Goal: Information Seeking & Learning: Learn about a topic

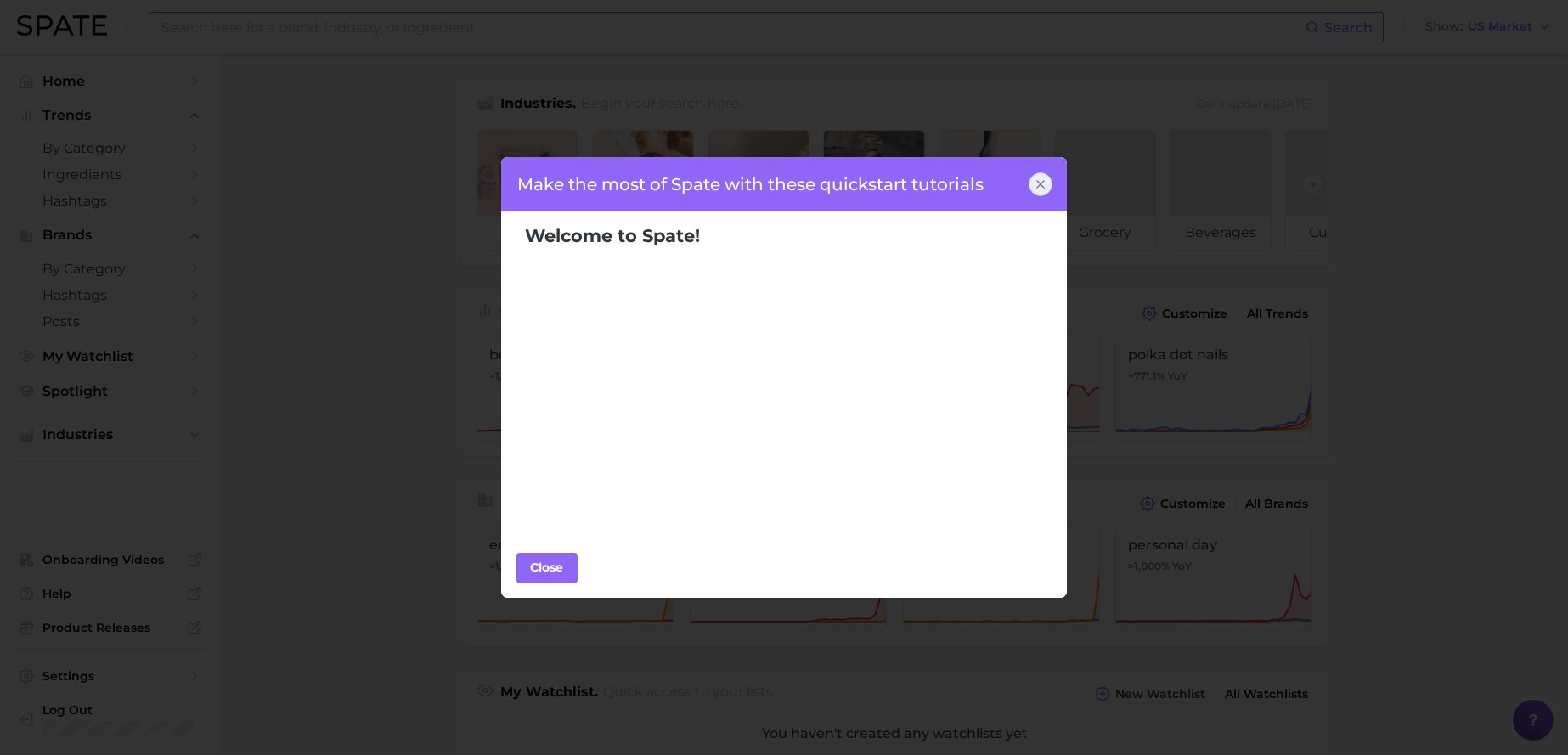
click at [338, 29] on div "Make the most of Spate with these quickstart tutorials Welcome to Spate! Popula…" at bounding box center [784, 378] width 1568 height 755
click at [542, 582] on div "Close" at bounding box center [784, 567] width 566 height 60
click at [536, 573] on div "Close" at bounding box center [547, 567] width 51 height 26
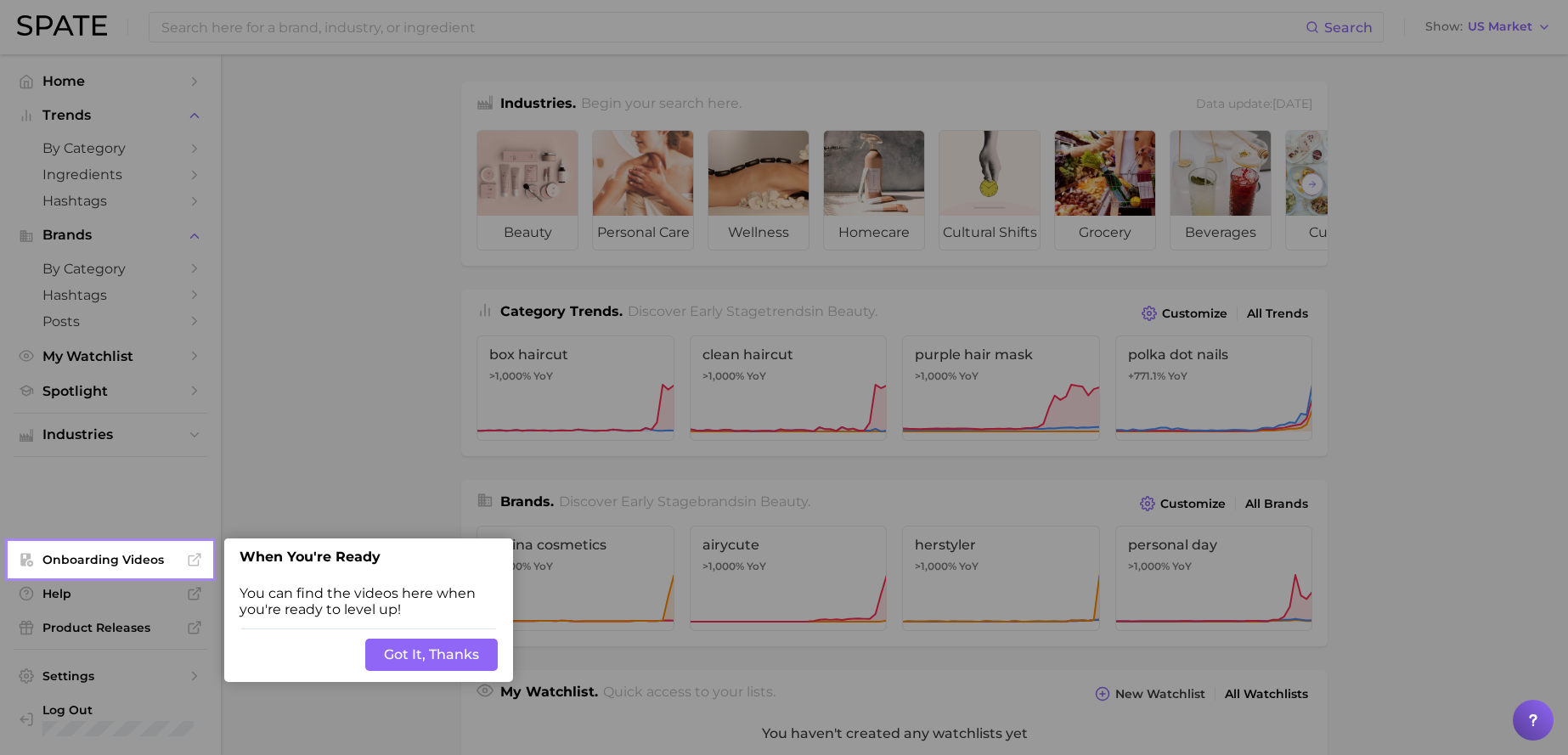
click at [408, 656] on button "Got It, Thanks" at bounding box center [431, 654] width 132 height 32
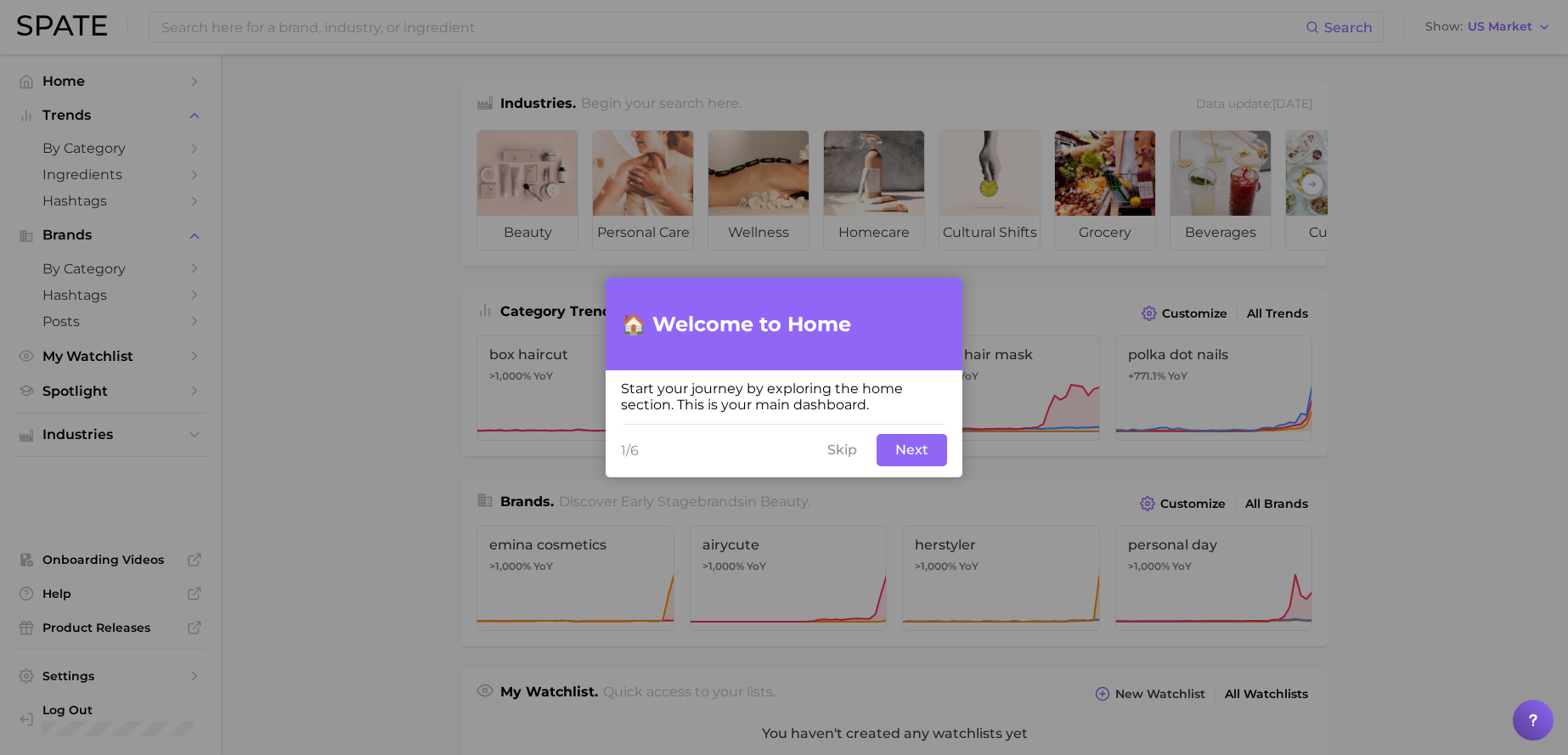
click at [845, 445] on button "Skip" at bounding box center [842, 450] width 50 height 32
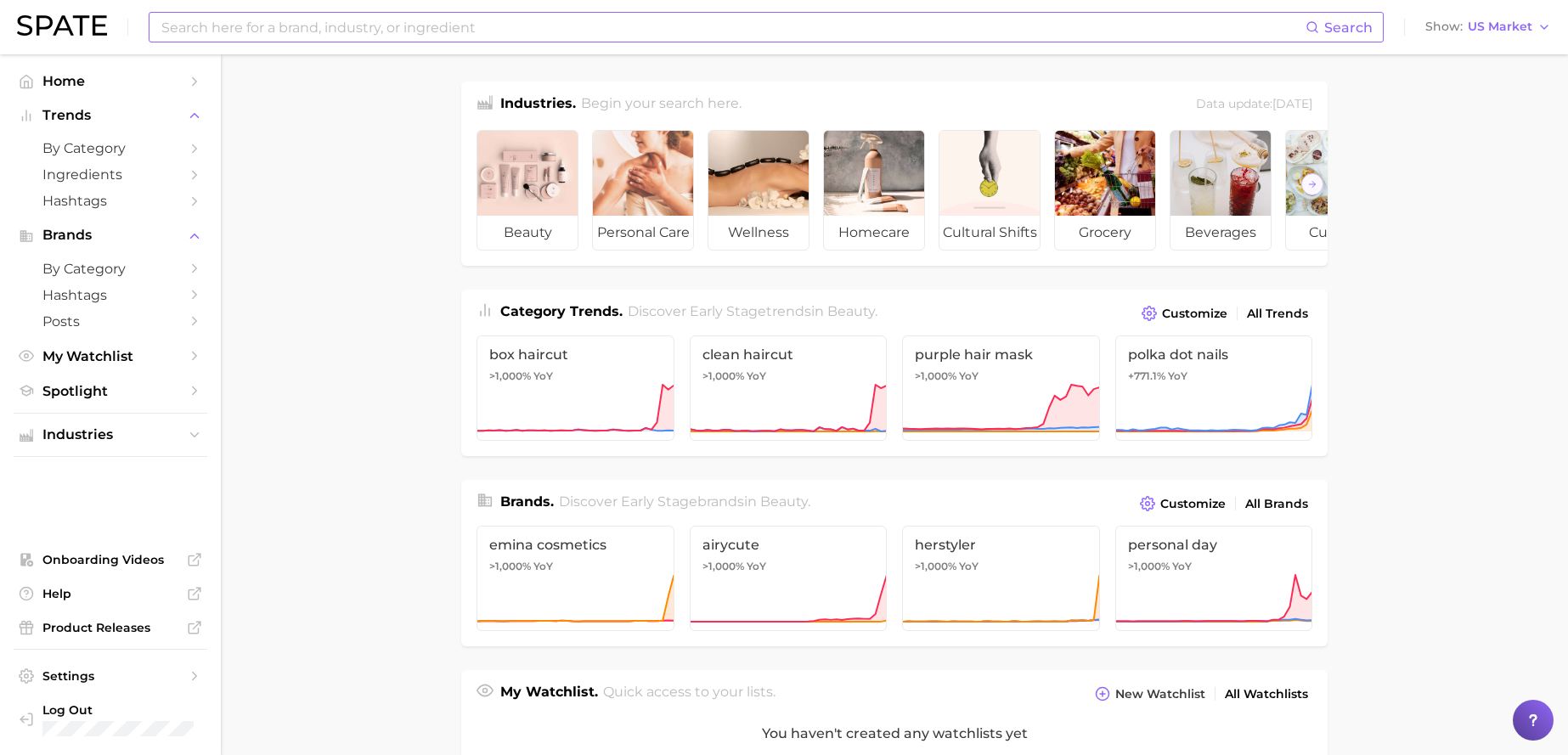
click at [339, 25] on input at bounding box center [733, 27] width 1146 height 29
type input "[DATE]"
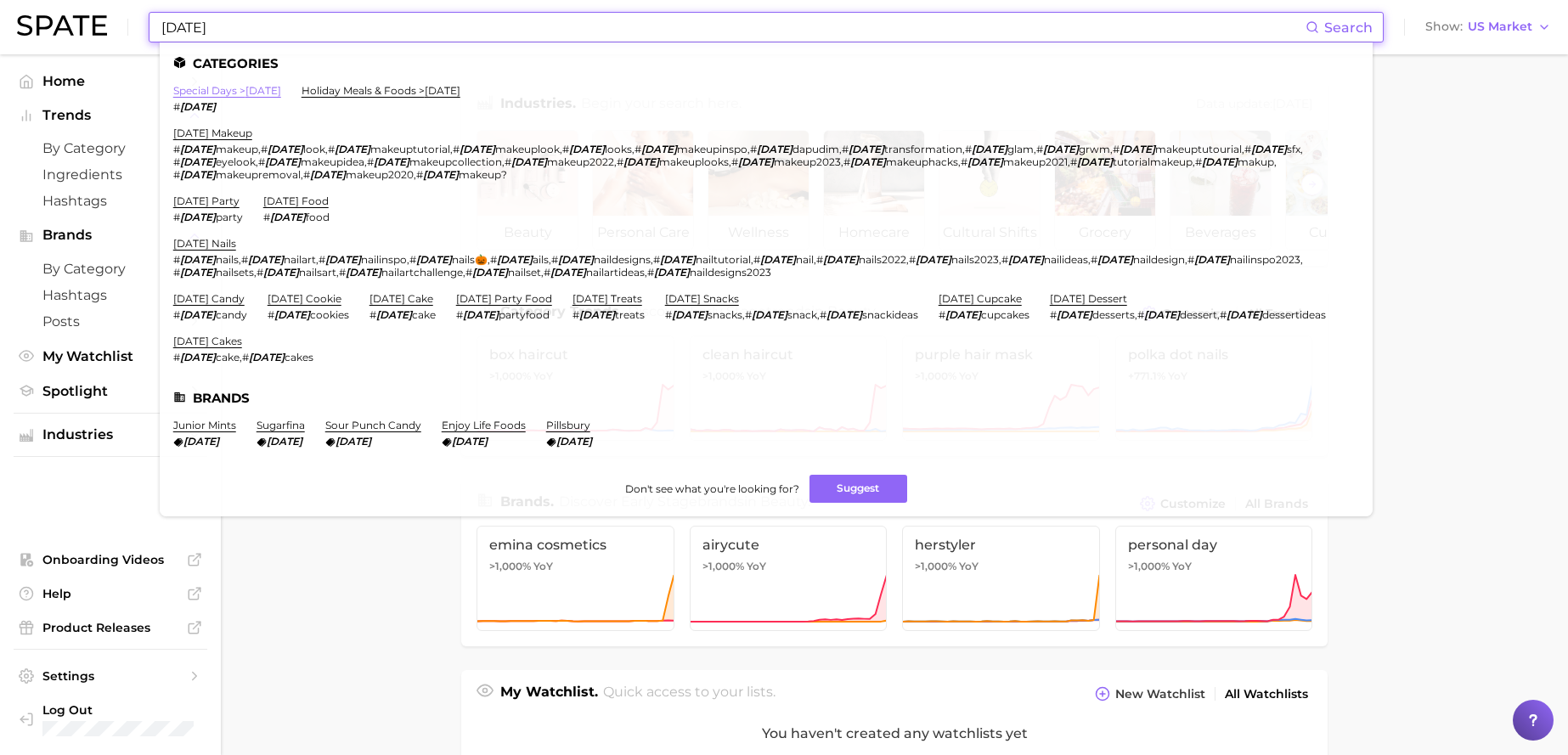
click at [281, 90] on link "special days > [DATE]" at bounding box center [226, 89] width 108 height 12
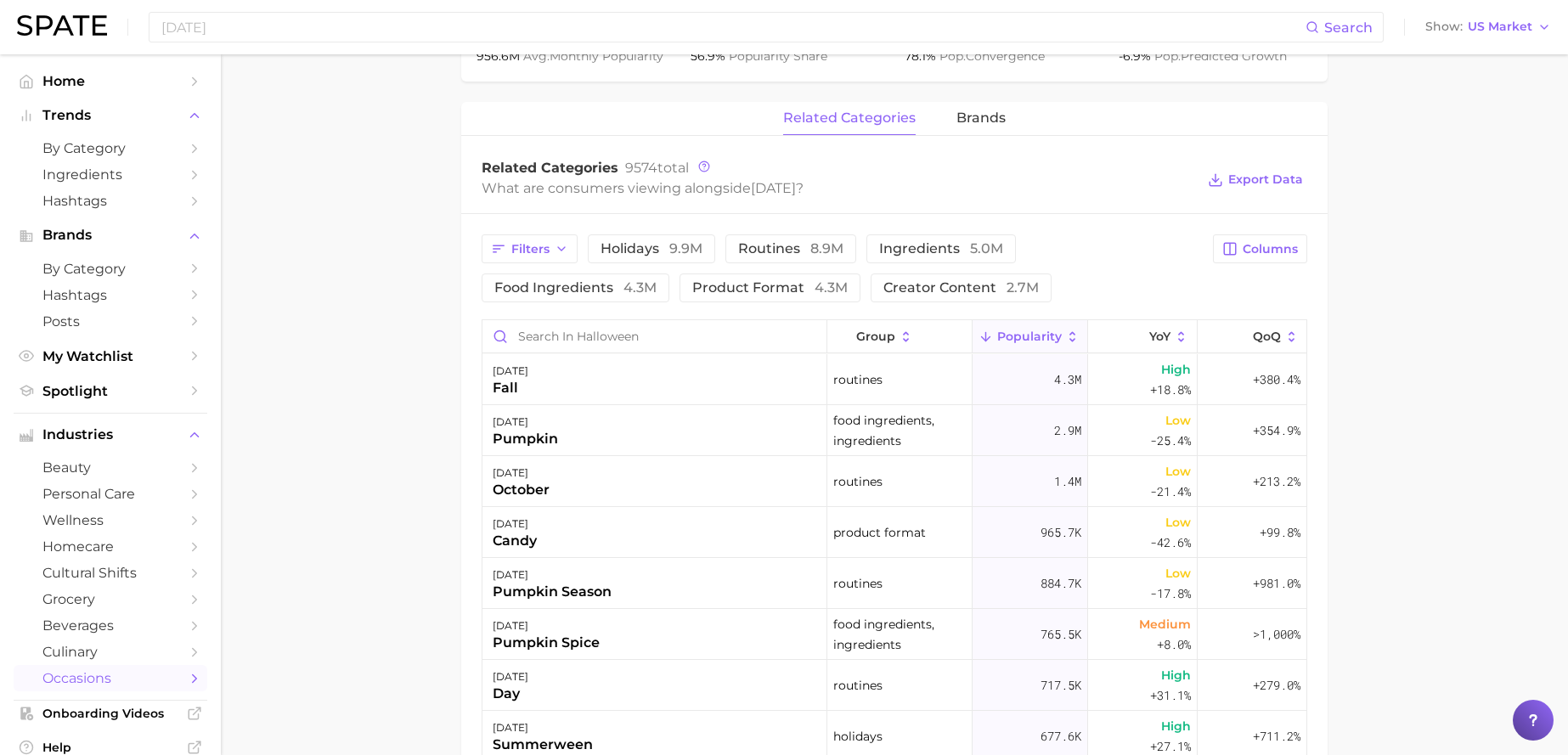
scroll to position [749, 0]
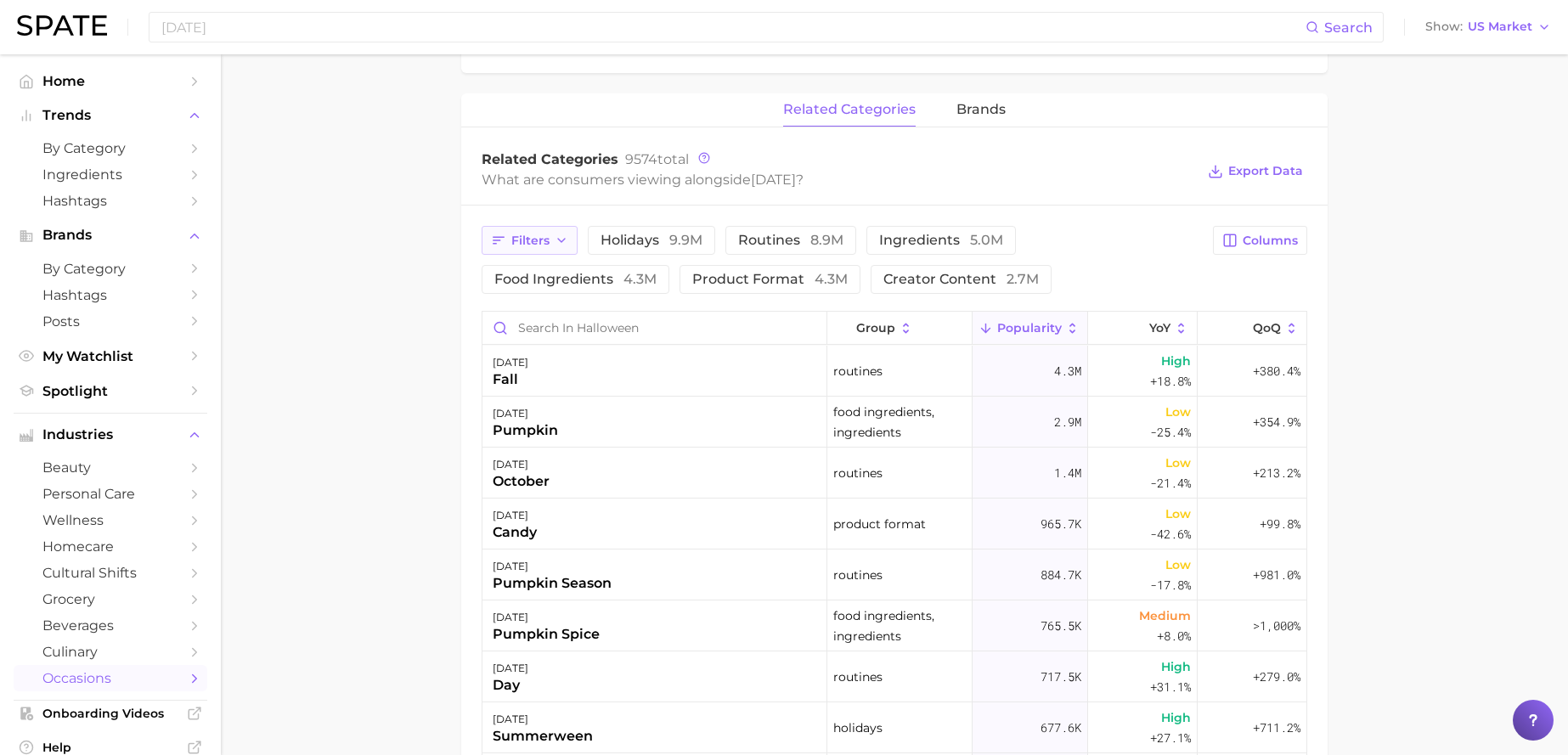
click at [564, 242] on icon "button" at bounding box center [561, 241] width 13 height 13
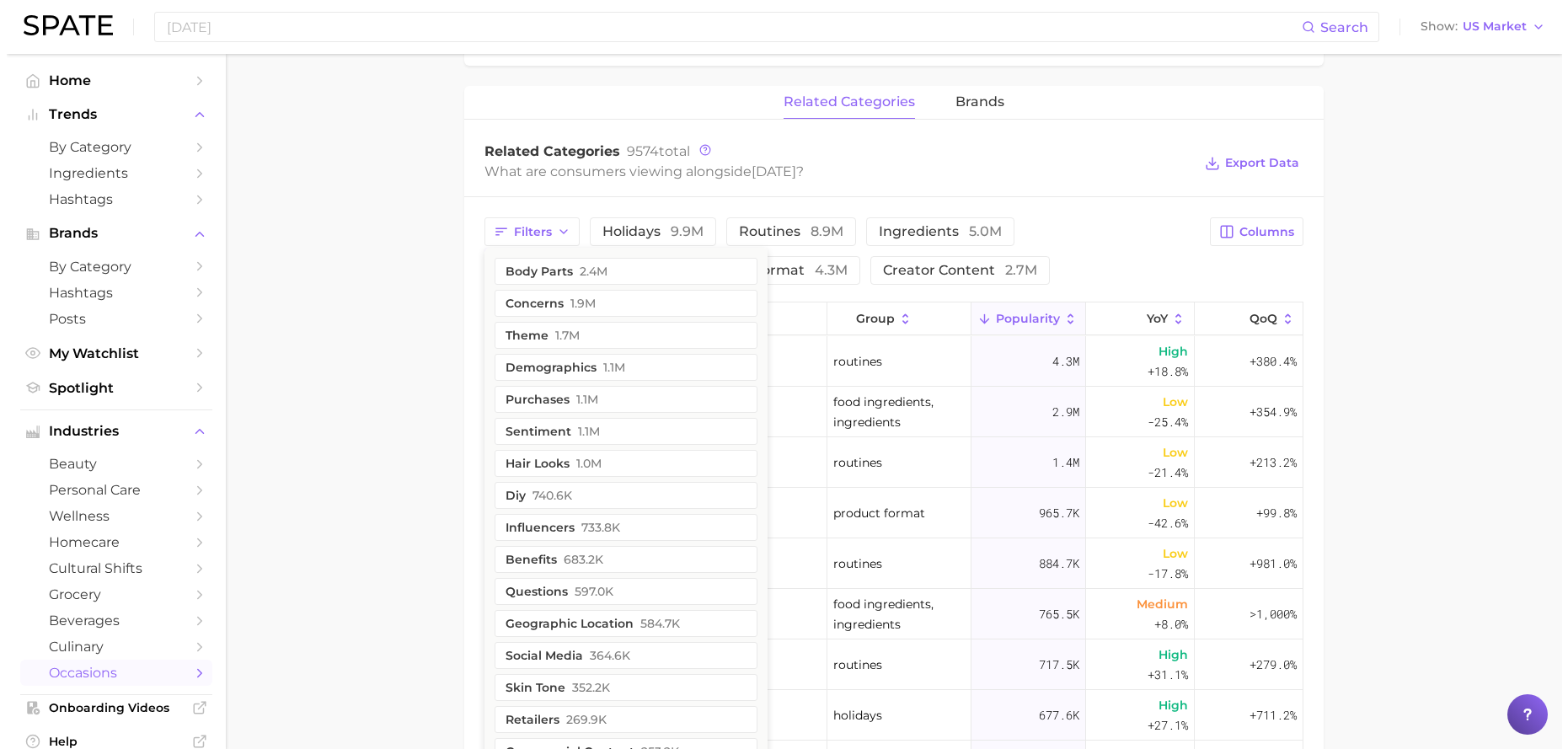
scroll to position [751, 0]
click at [975, 114] on button "brands" at bounding box center [973, 101] width 49 height 33
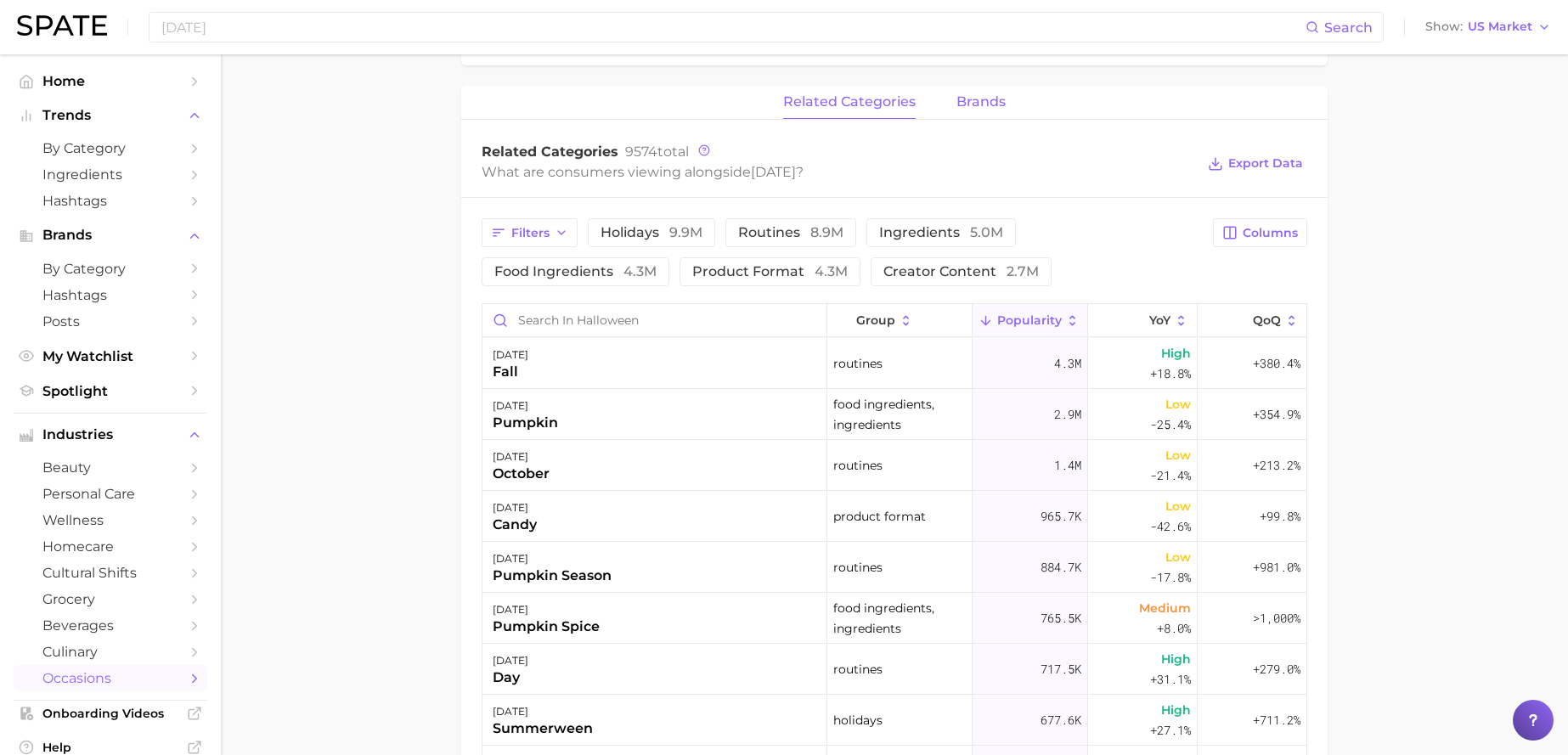
click at [987, 106] on span "brands" at bounding box center [981, 102] width 49 height 15
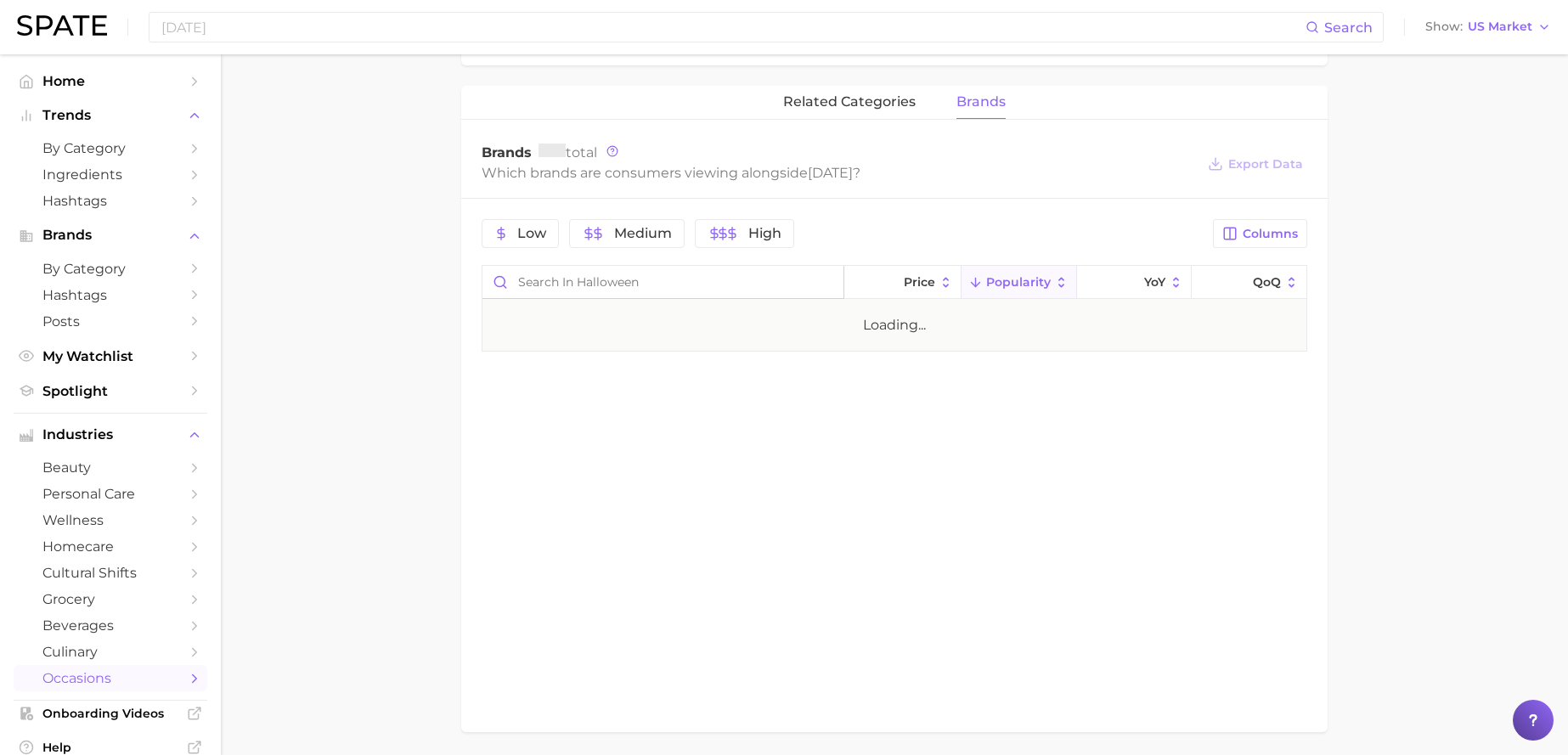
click at [565, 282] on input "Search in halloween" at bounding box center [662, 281] width 361 height 32
type input "Nestle"
click at [560, 330] on div "[DATE] nestlé" at bounding box center [663, 324] width 362 height 51
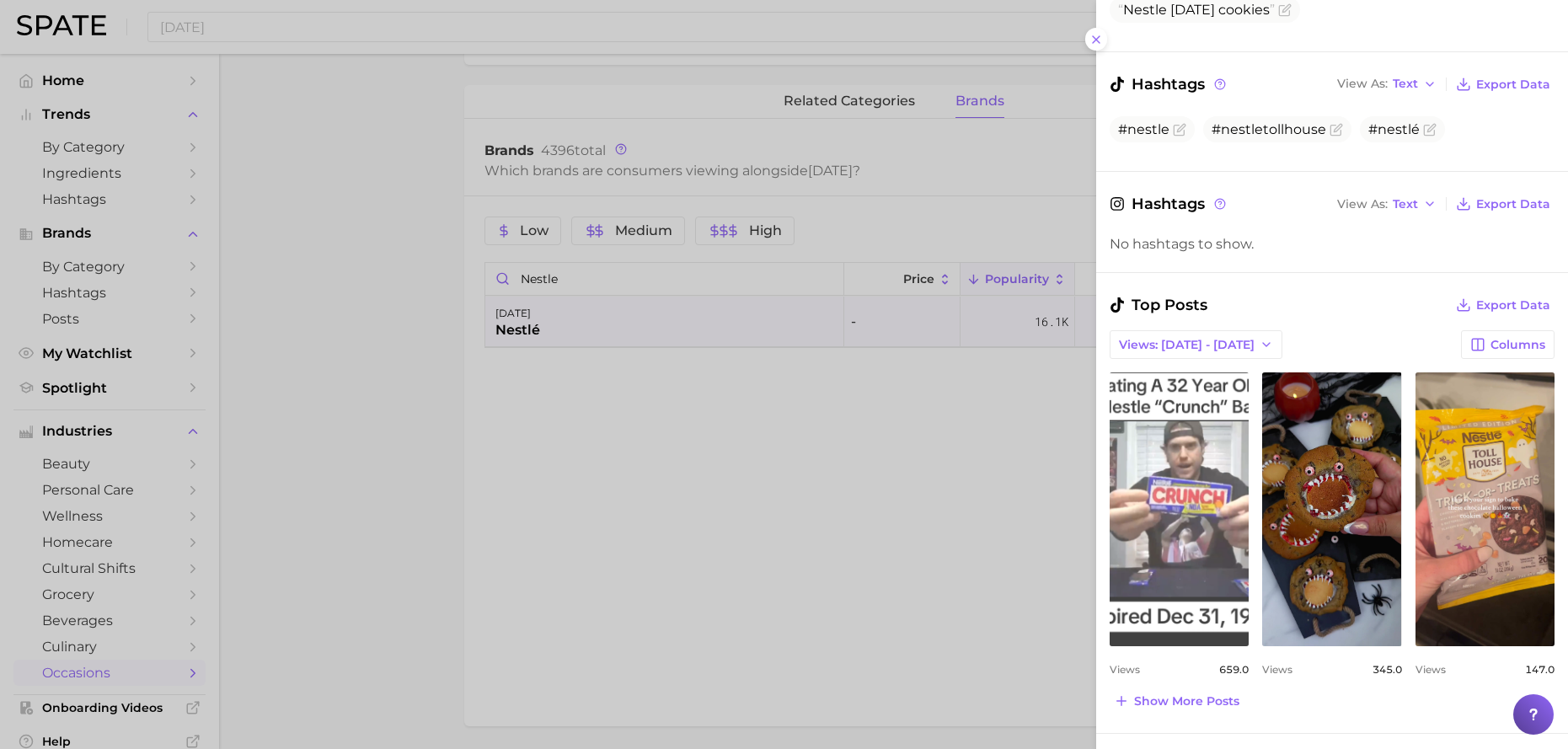
scroll to position [275, 0]
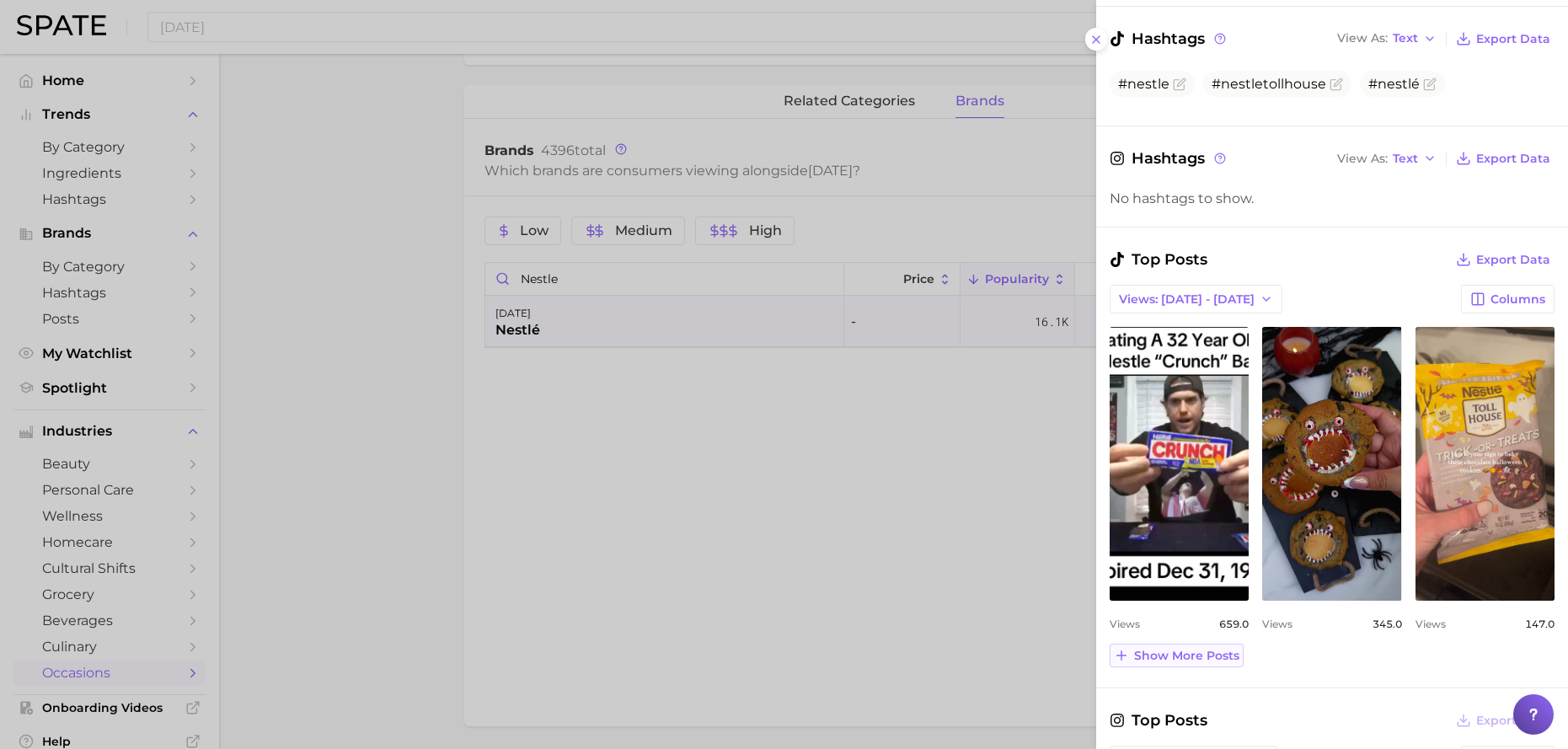
click at [1167, 661] on span "Show more posts" at bounding box center [1187, 655] width 106 height 14
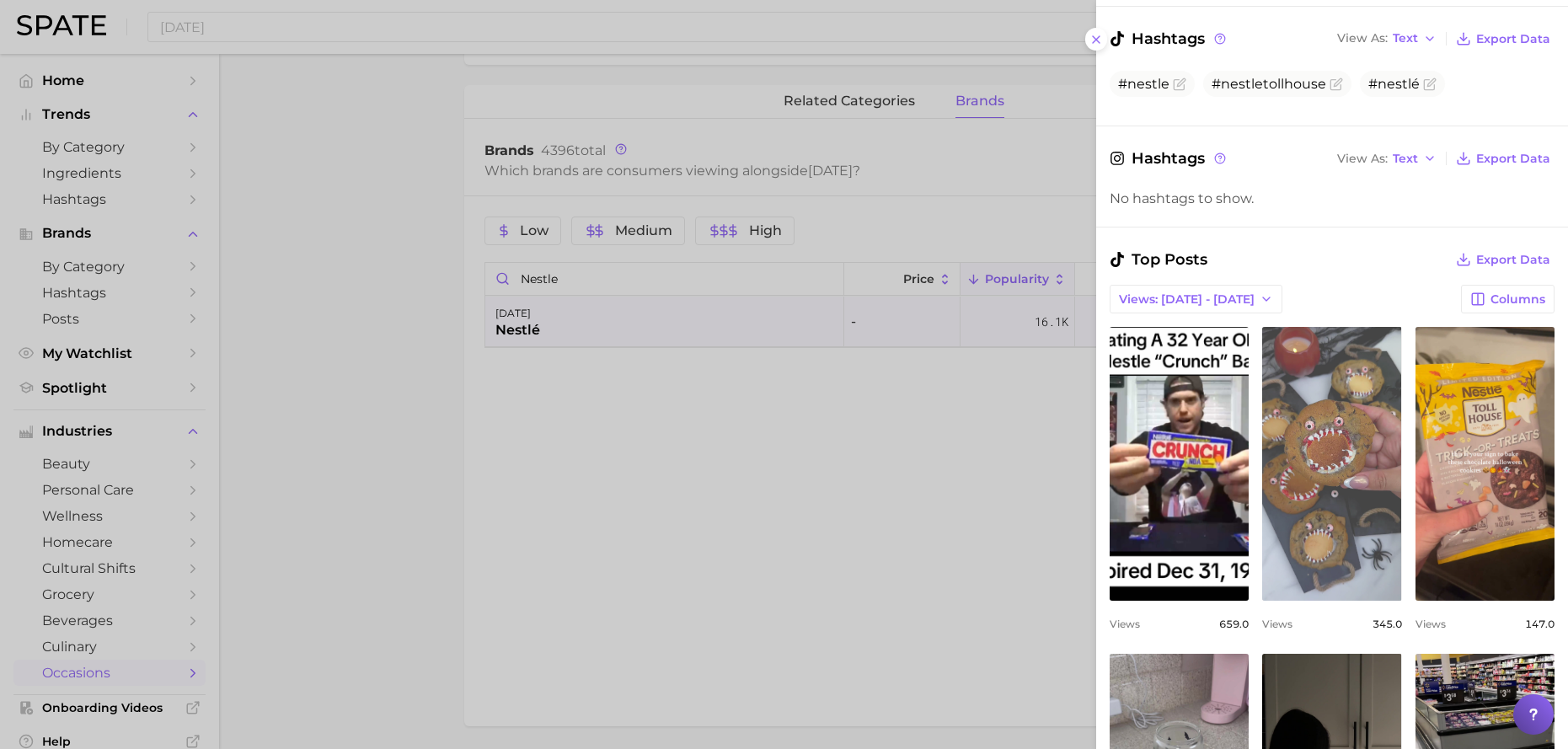
scroll to position [0, 0]
click at [1347, 415] on link "view post on TikTok" at bounding box center [1330, 463] width 139 height 274
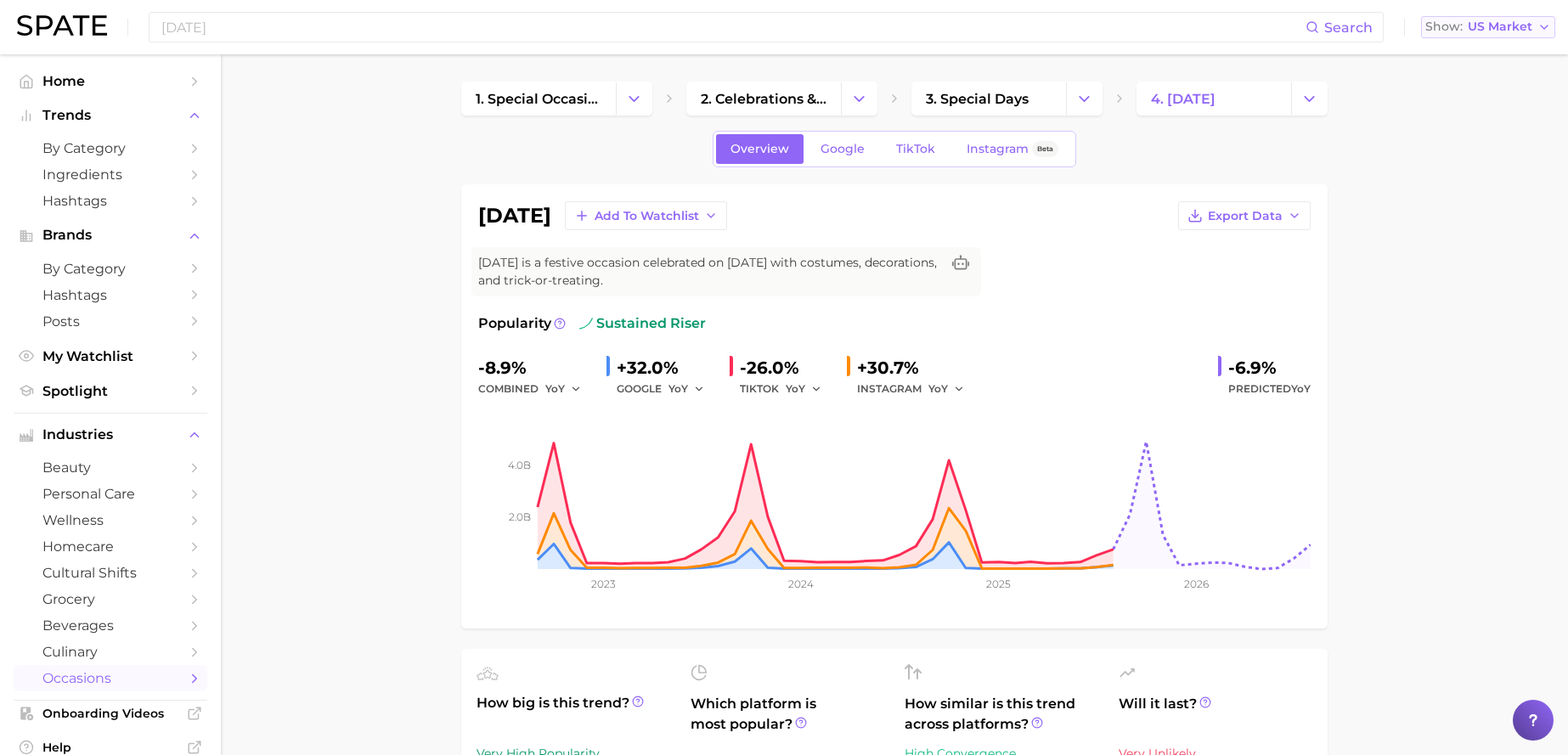
click at [1488, 31] on span "US Market" at bounding box center [1500, 27] width 65 height 10
click at [1475, 83] on span "United Kingdom" at bounding box center [1496, 85] width 131 height 14
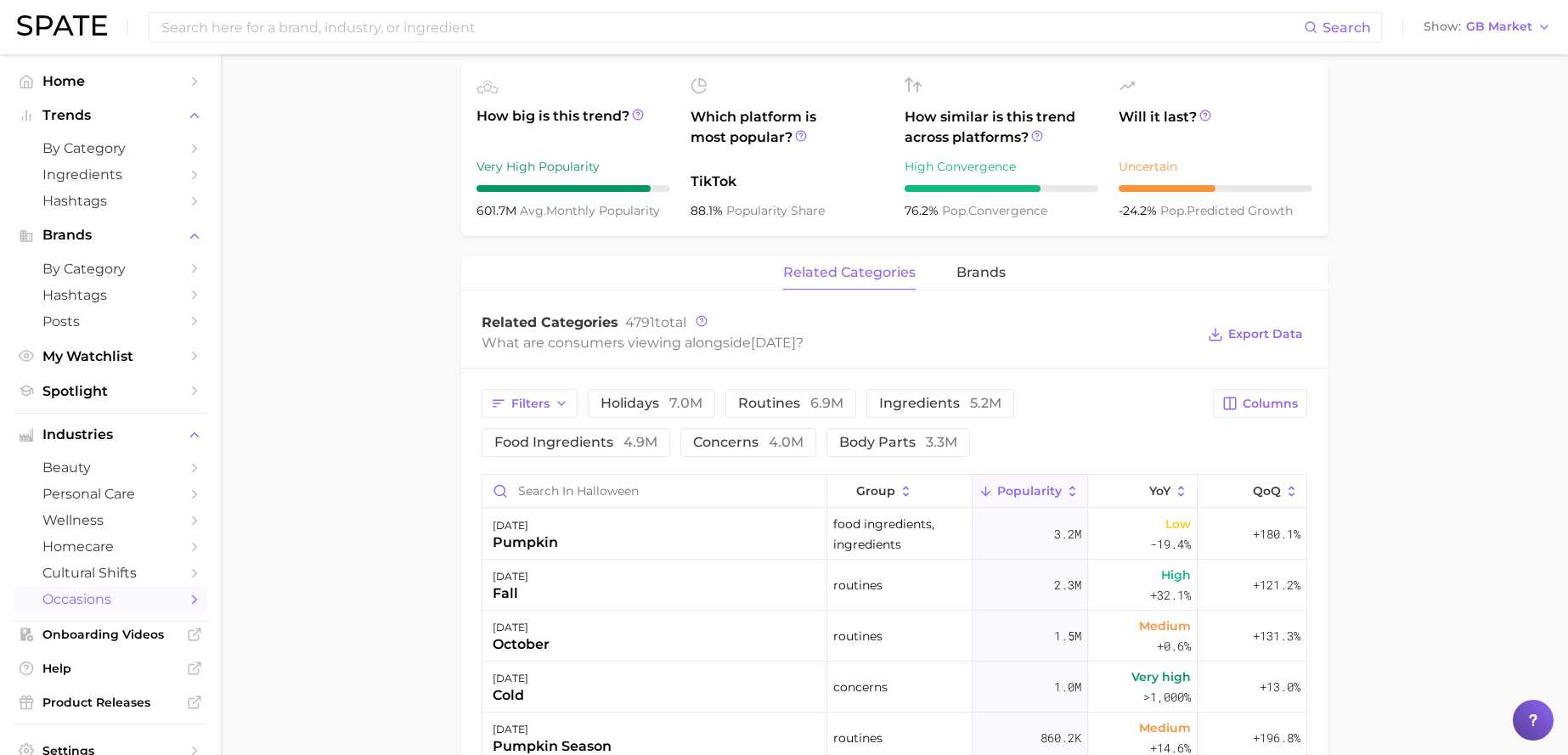
scroll to position [604, 0]
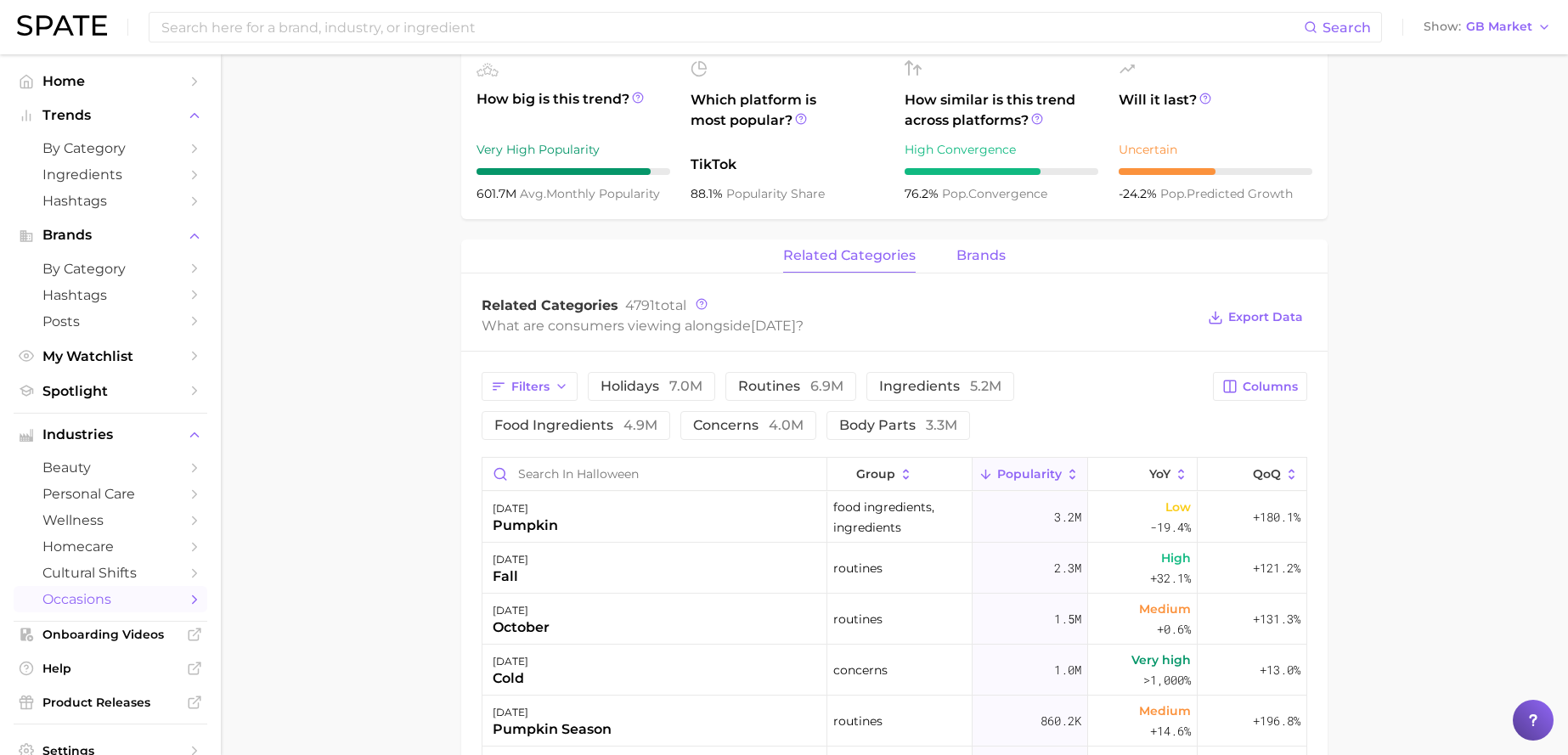
click at [996, 258] on span "brands" at bounding box center [981, 256] width 49 height 15
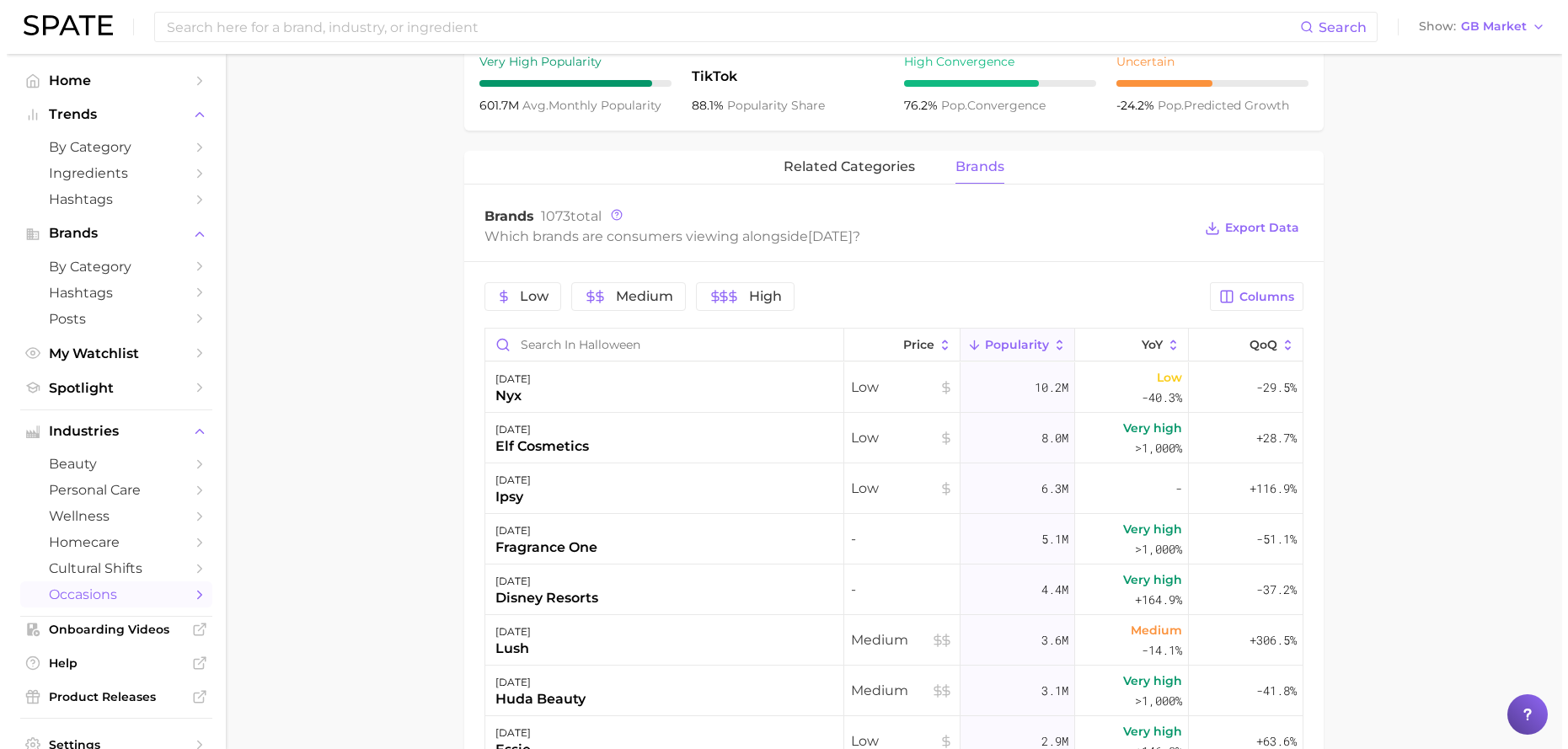
scroll to position [693, 0]
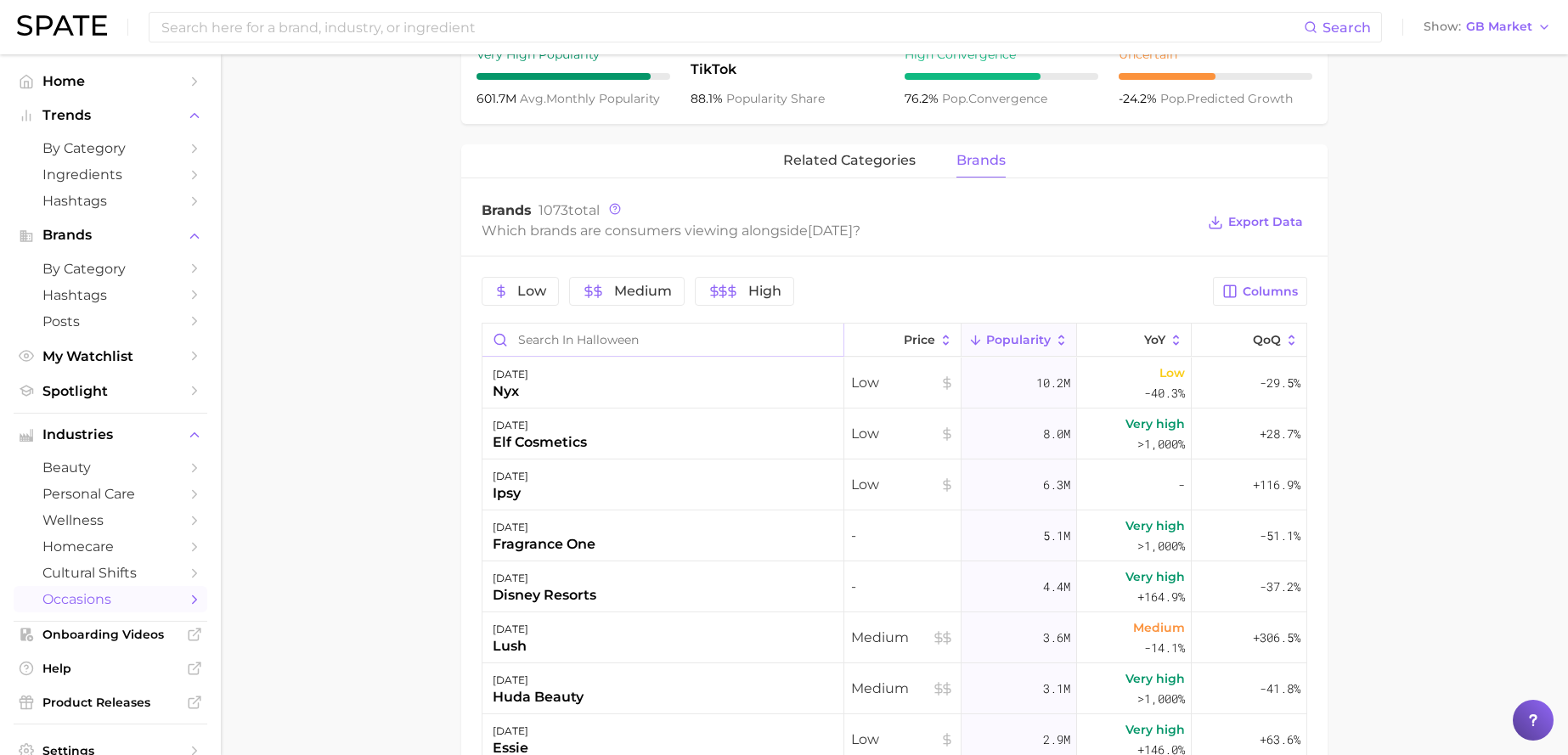
click at [572, 338] on input "Search in halloween" at bounding box center [662, 339] width 361 height 32
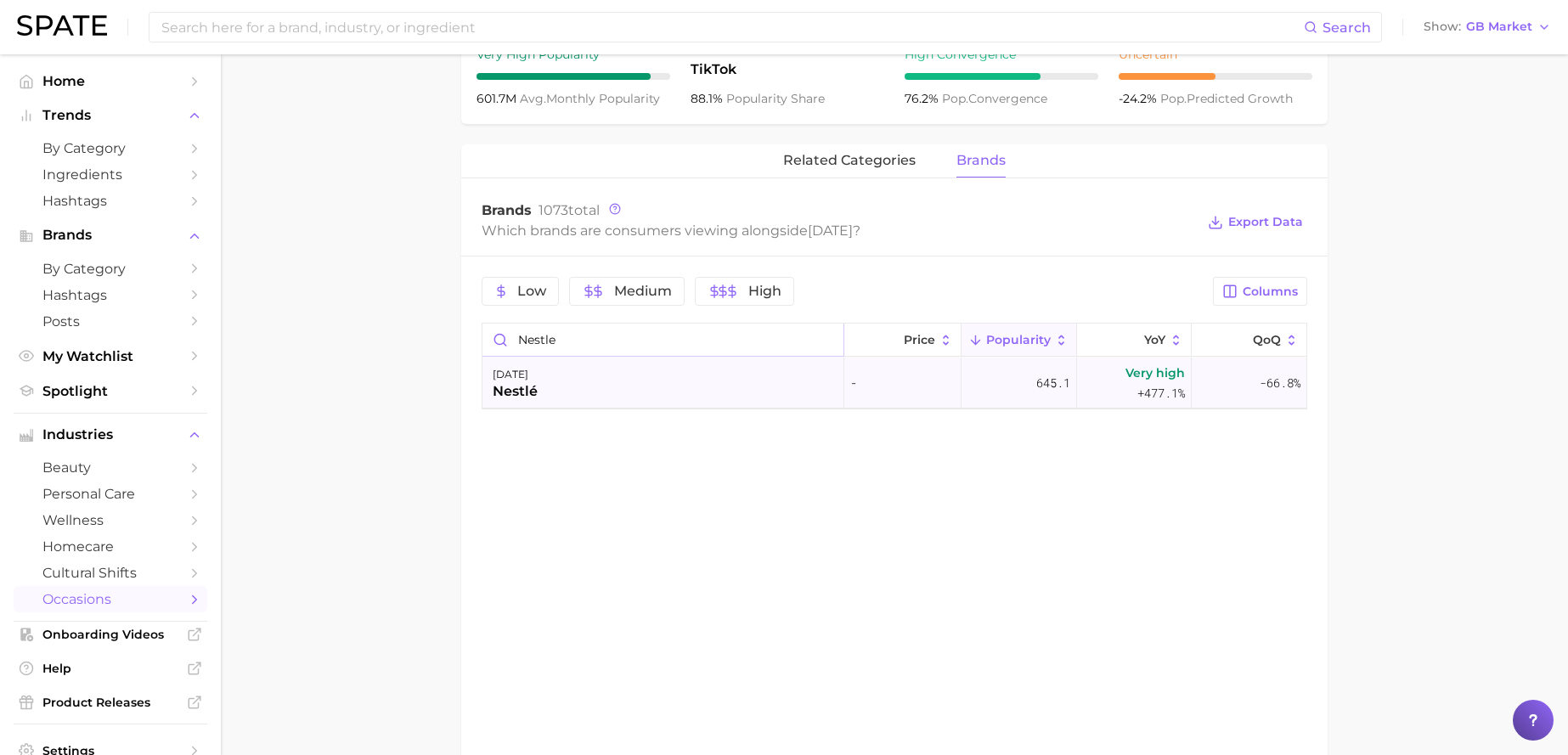
type input "nestle"
click at [549, 389] on div "halloween nestlé" at bounding box center [663, 383] width 362 height 51
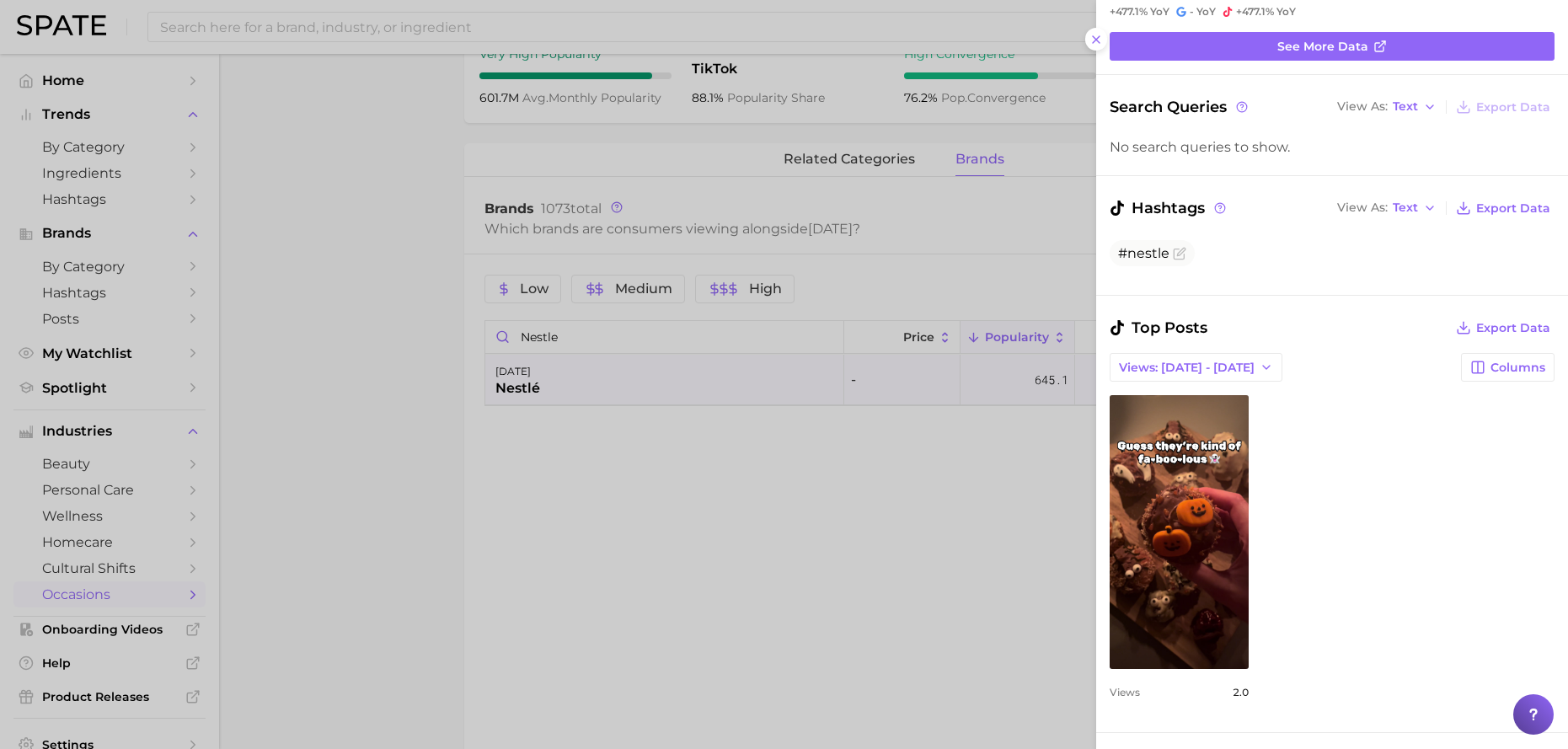
scroll to position [91, 0]
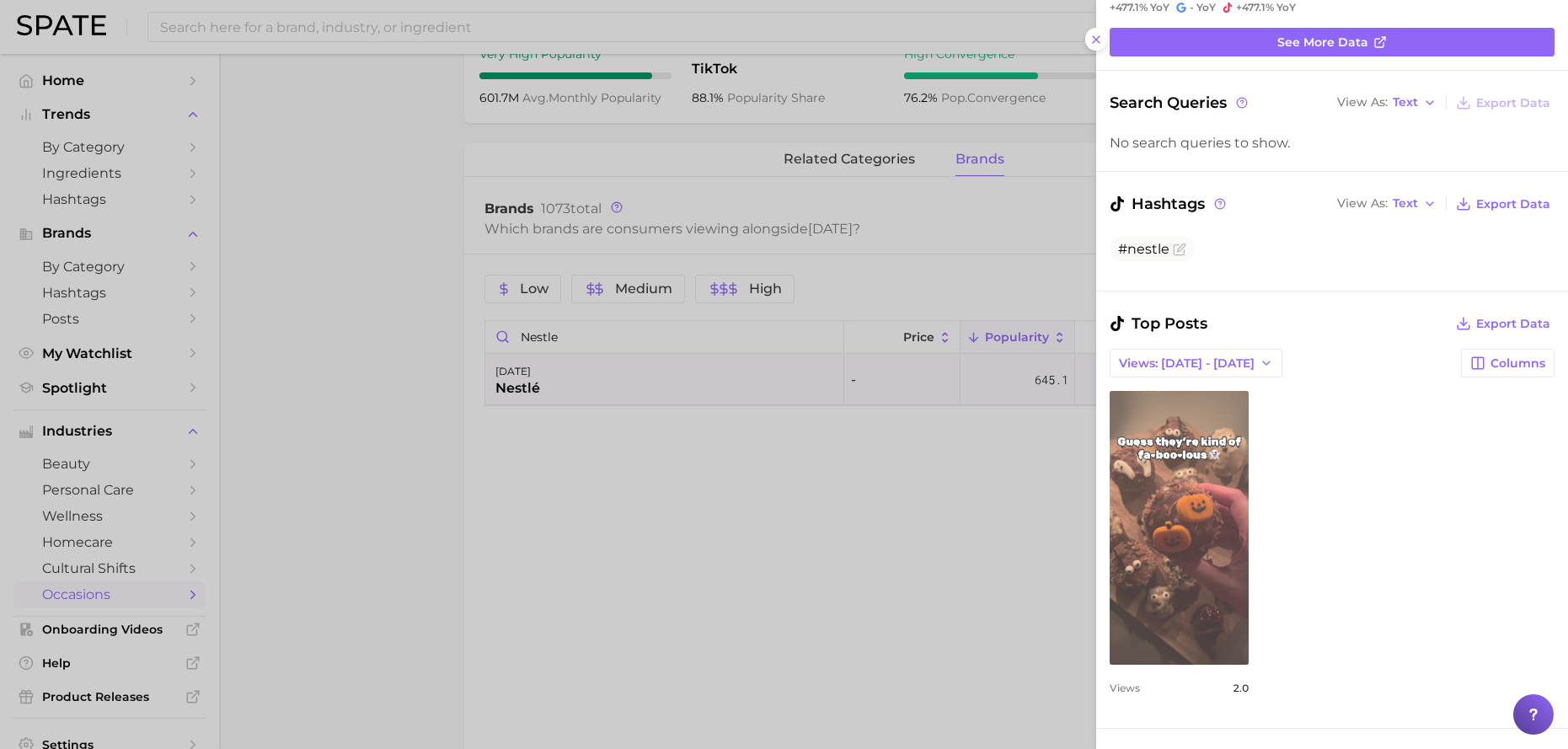
click at [1183, 441] on link "view post on TikTok" at bounding box center [1178, 527] width 139 height 274
